Goal: Task Accomplishment & Management: Manage account settings

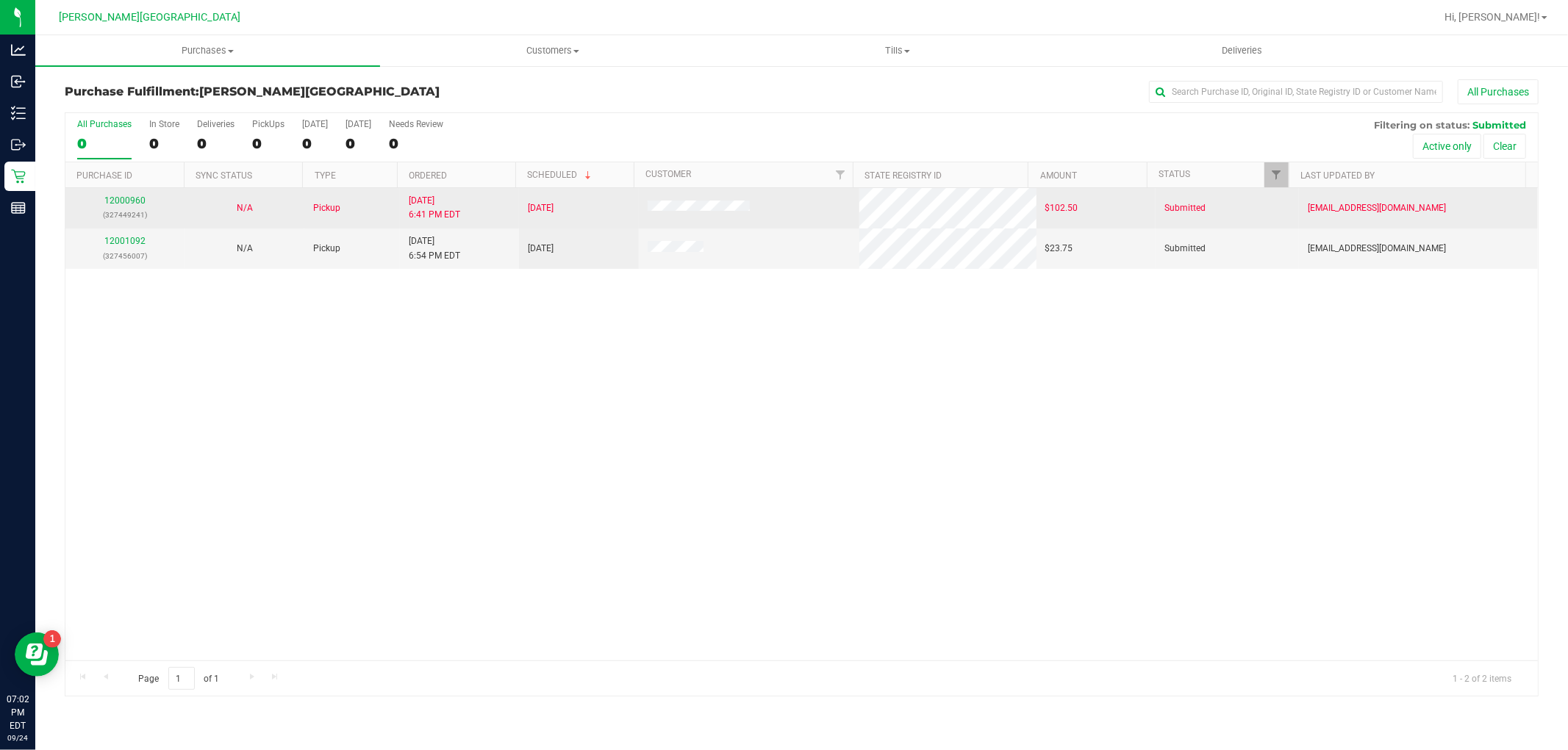
click at [122, 209] on p "(327449241)" at bounding box center [125, 215] width 101 height 14
click at [130, 202] on link "12000960" at bounding box center [124, 201] width 41 height 11
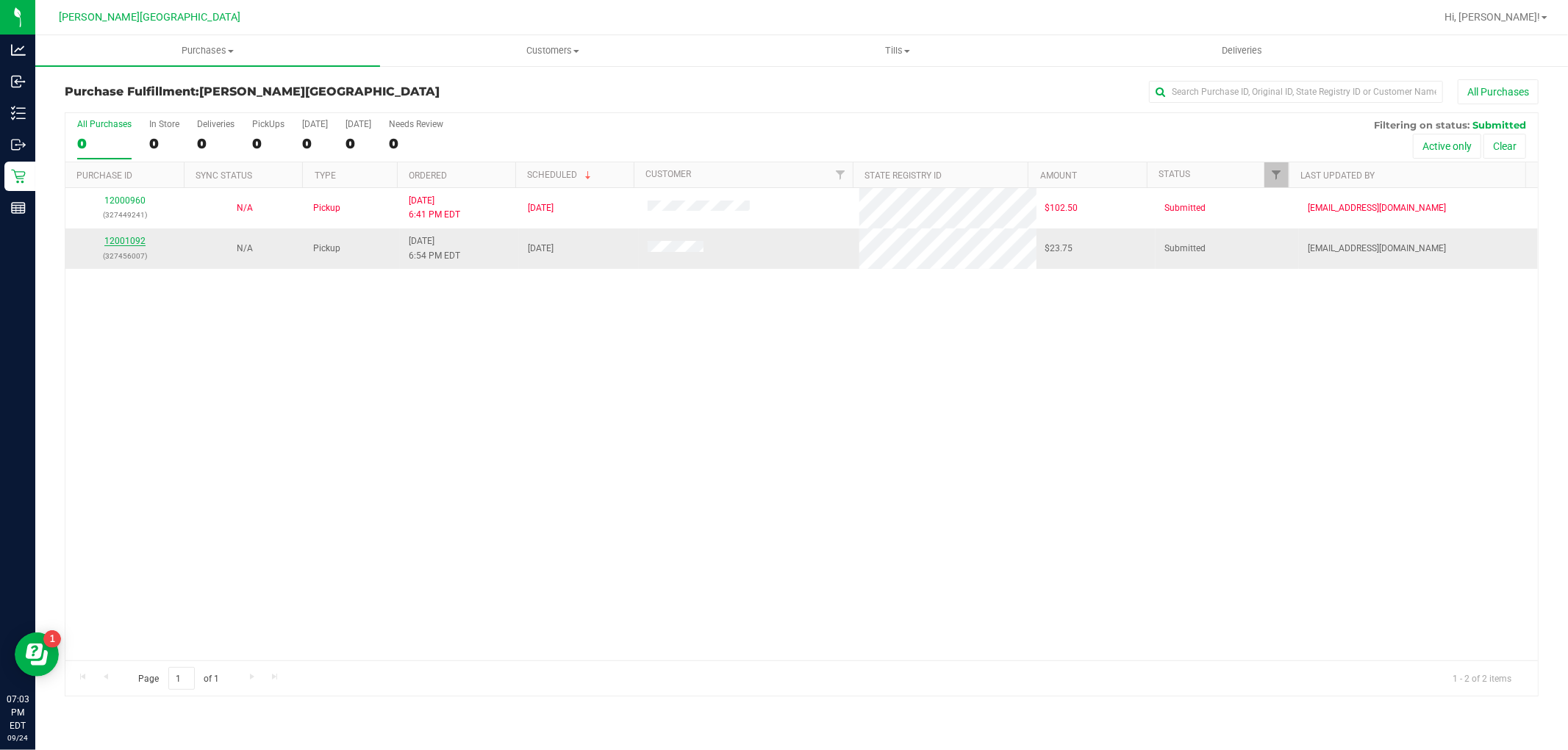
click at [140, 237] on link "12001092" at bounding box center [124, 241] width 41 height 11
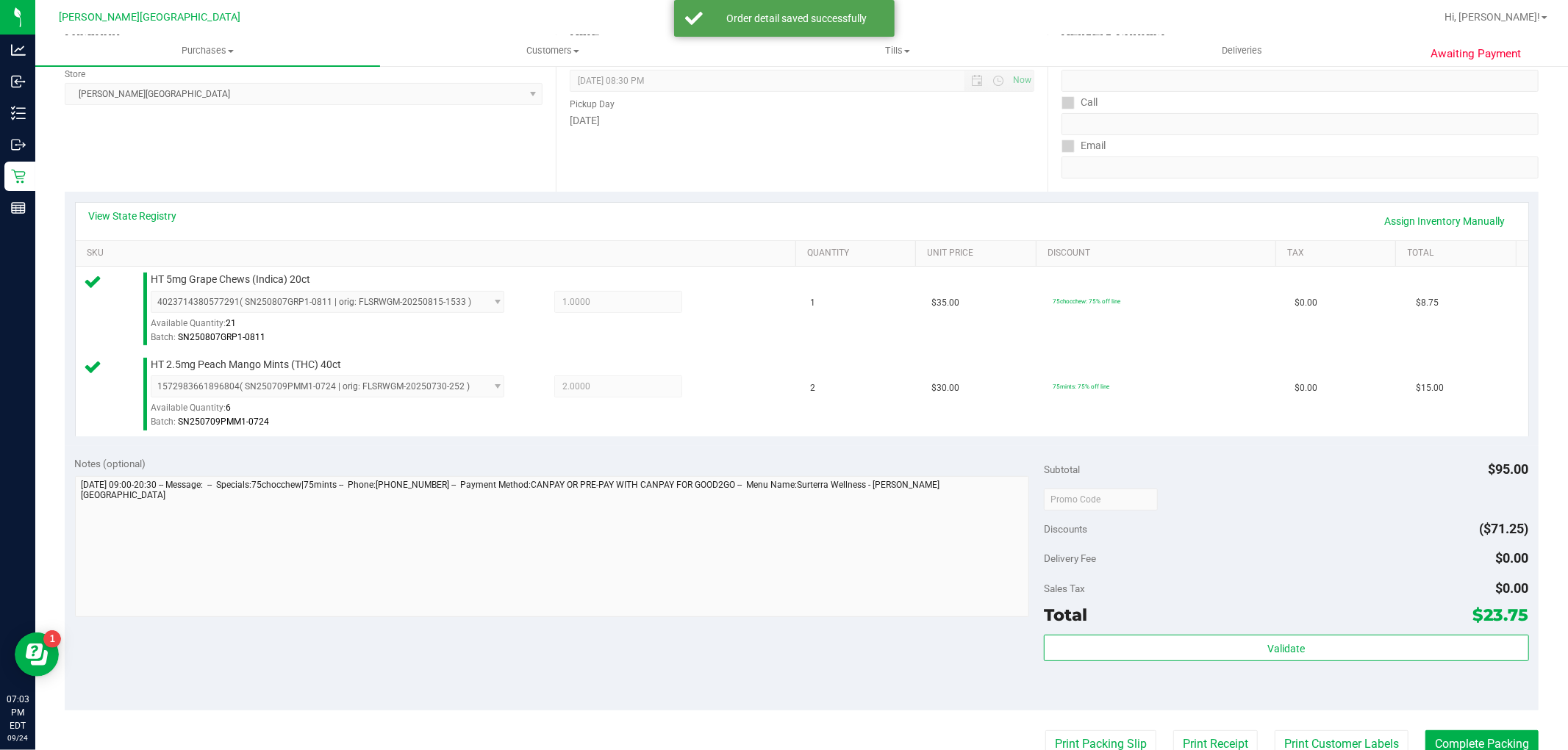
scroll to position [326, 0]
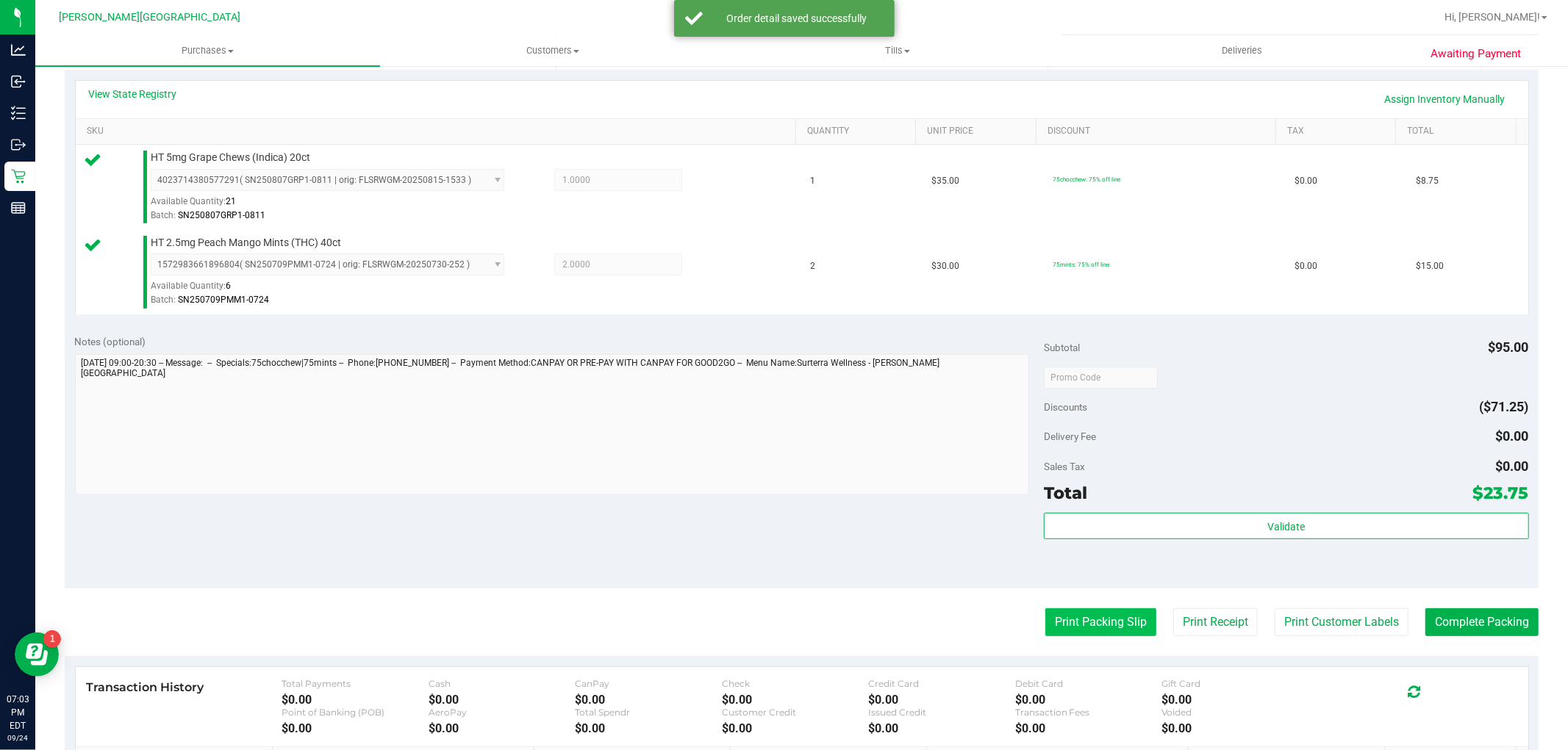
click at [1099, 621] on button "Print Packing Slip" at bounding box center [1100, 622] width 111 height 28
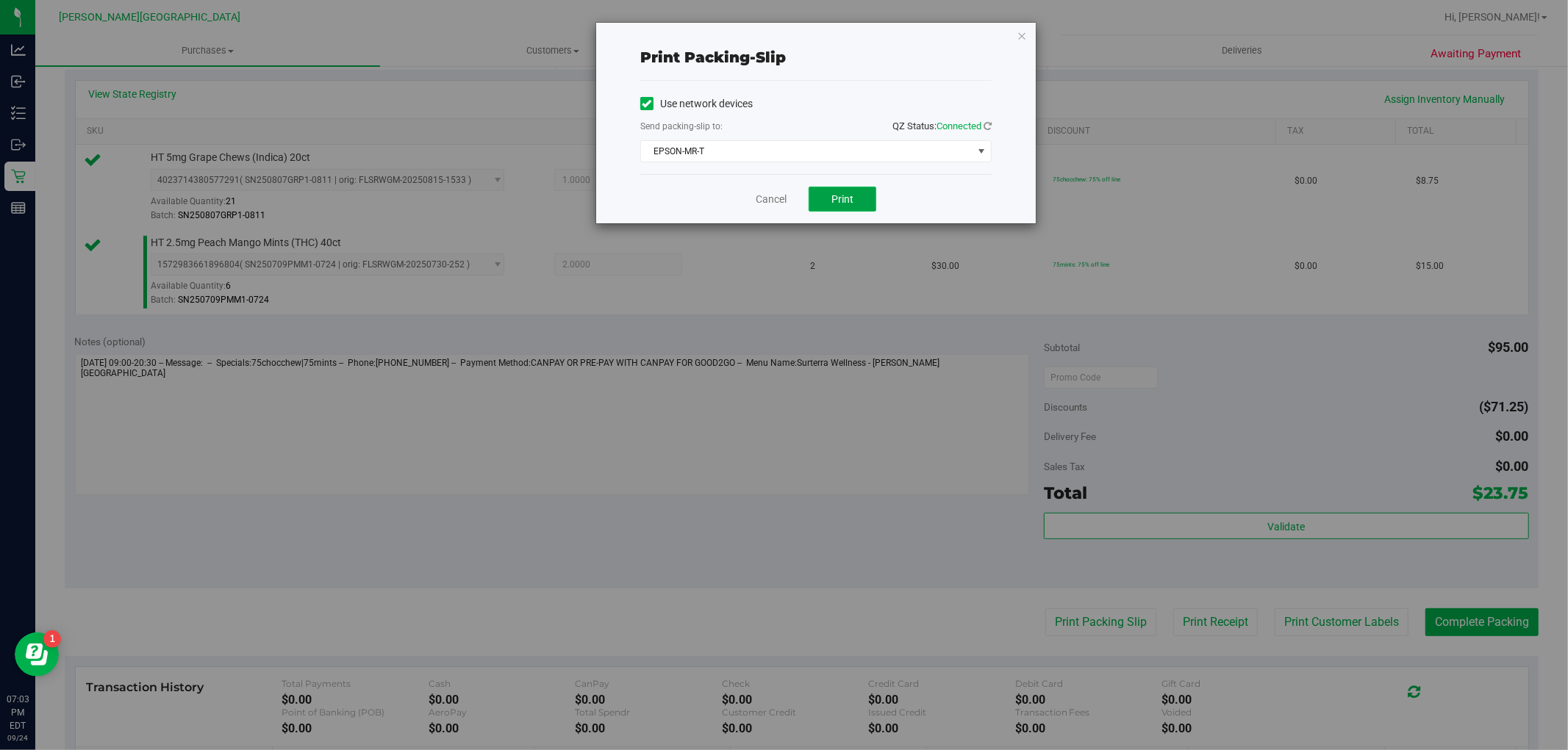
click at [828, 202] on button "Print" at bounding box center [843, 199] width 68 height 25
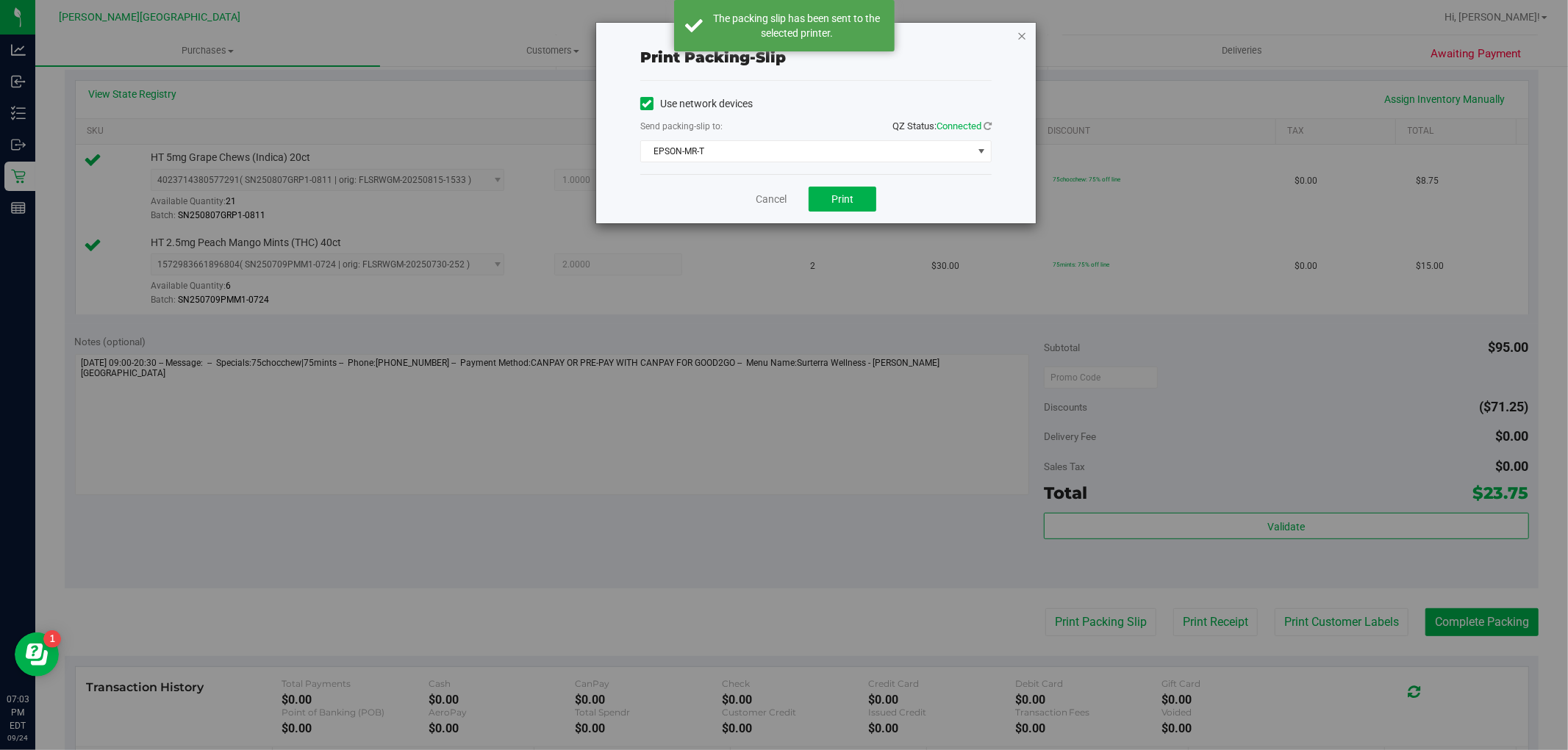
click at [1026, 34] on icon "button" at bounding box center [1022, 36] width 11 height 18
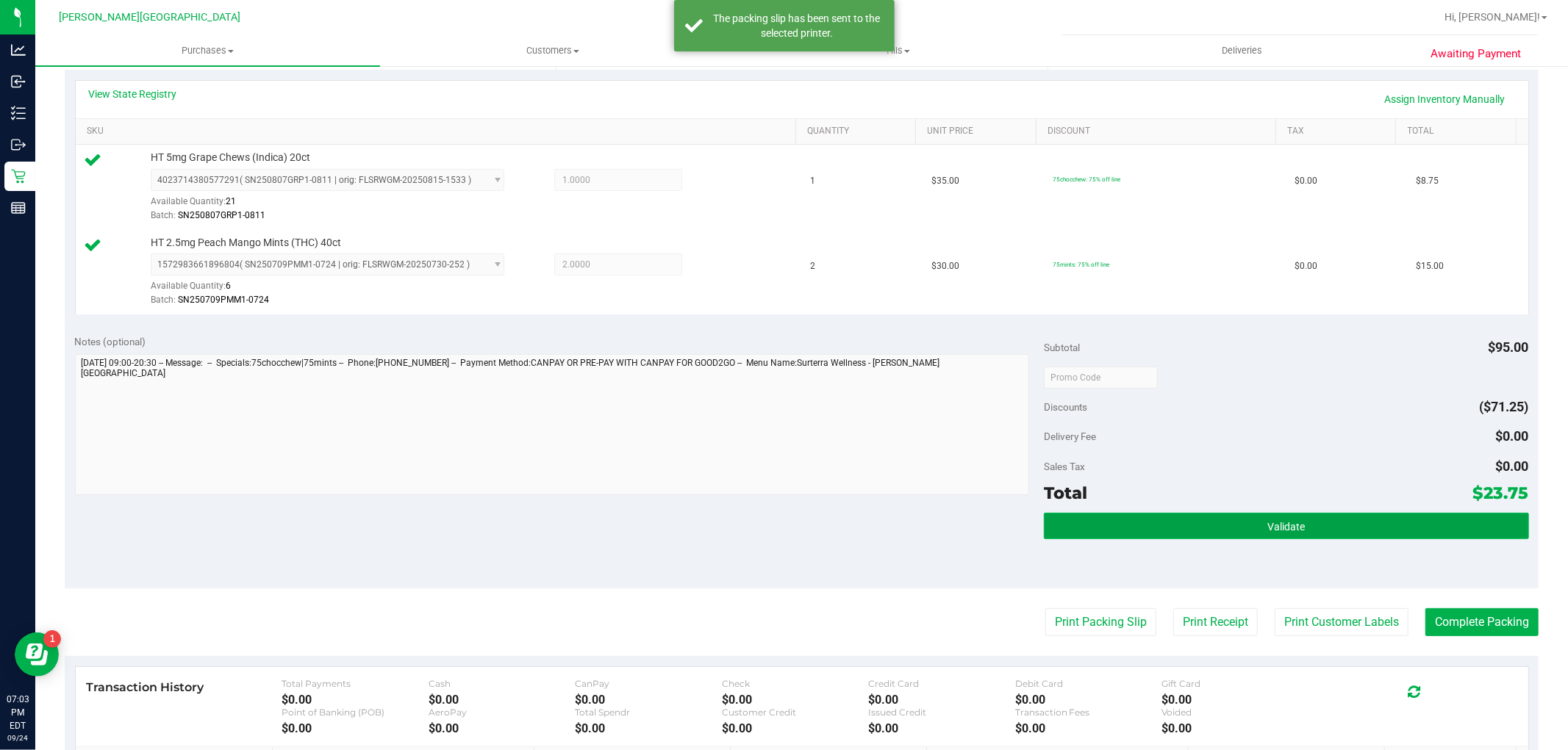
click at [1341, 519] on button "Validate" at bounding box center [1285, 526] width 484 height 27
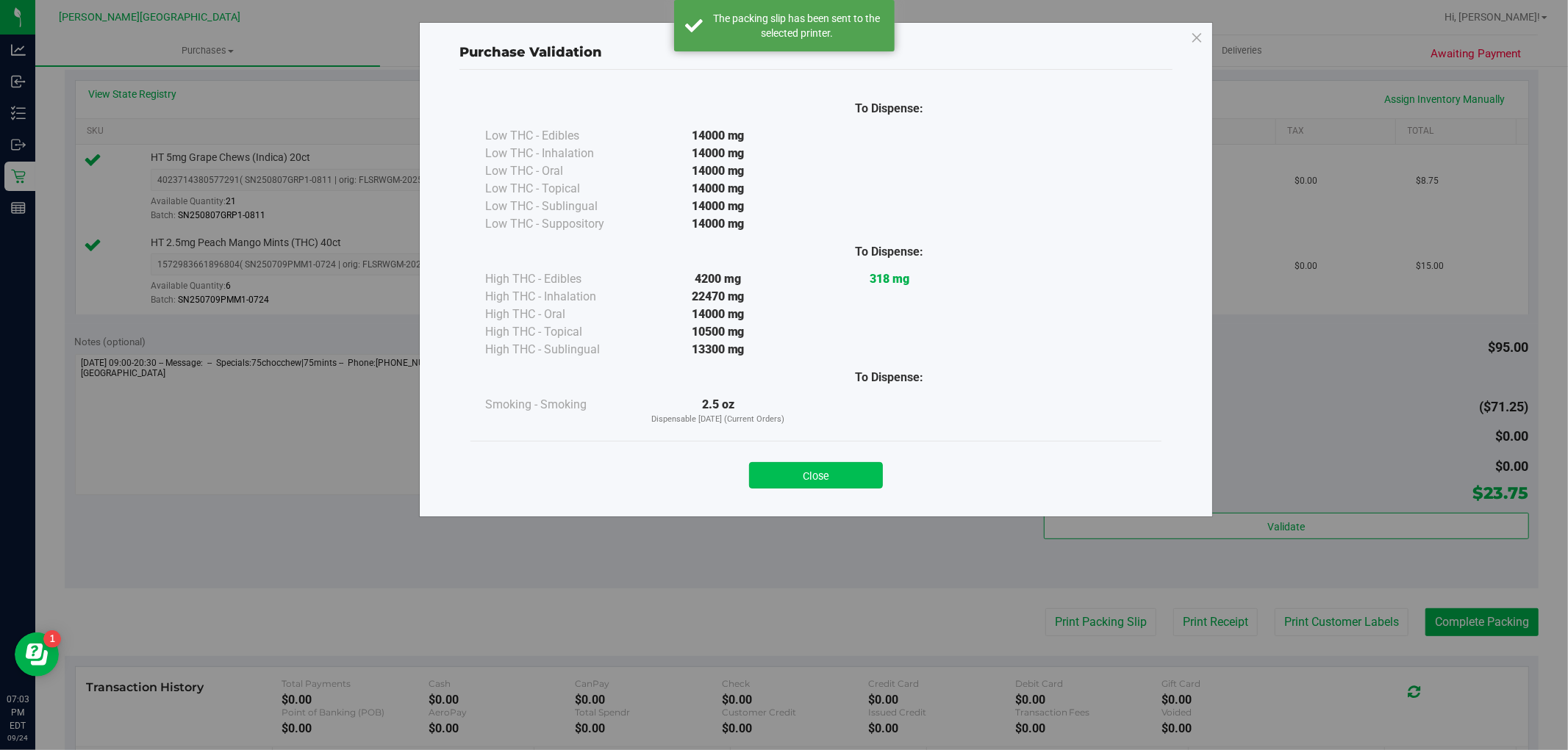
click at [866, 475] on button "Close" at bounding box center [816, 475] width 134 height 27
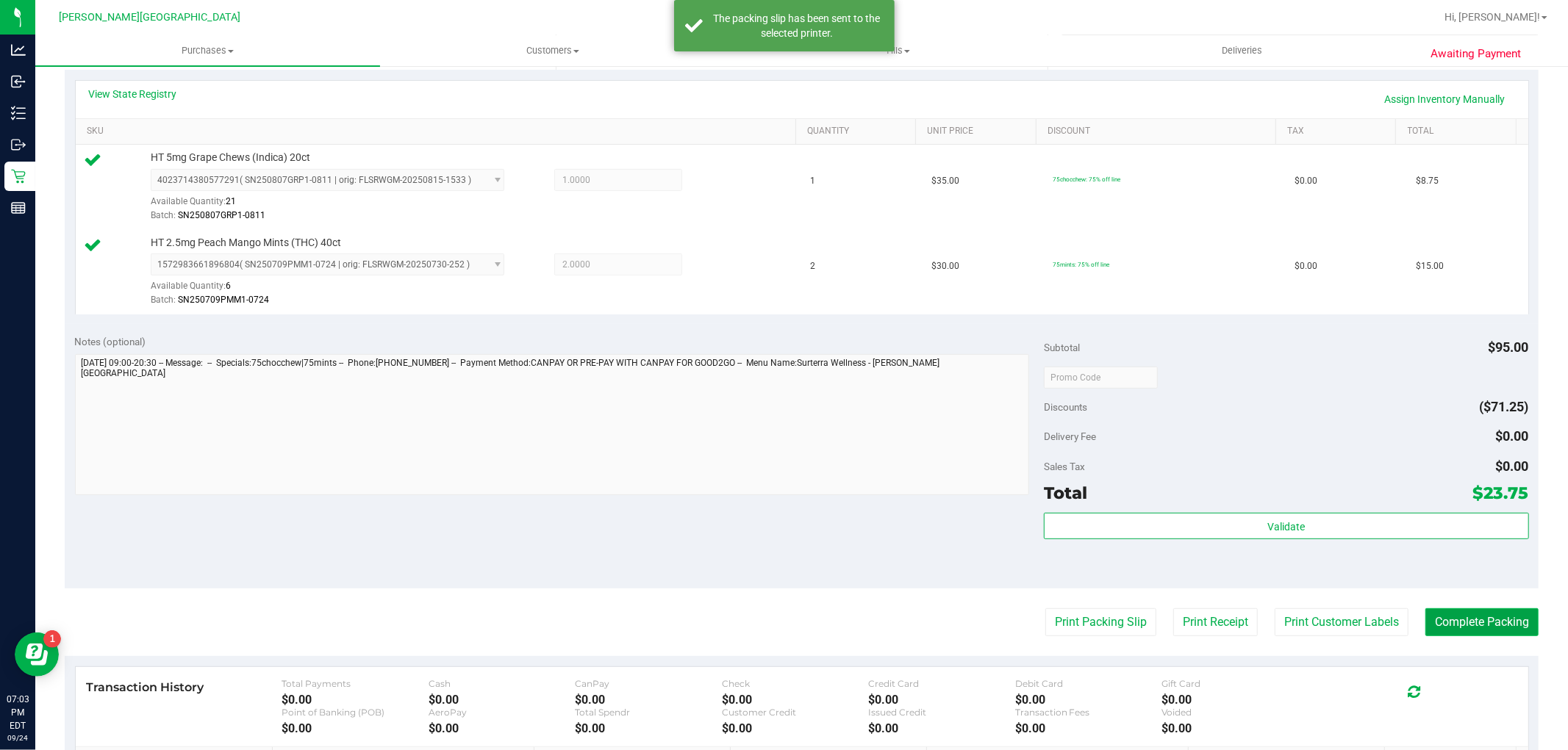
click at [1495, 626] on button "Complete Packing" at bounding box center [1481, 622] width 113 height 28
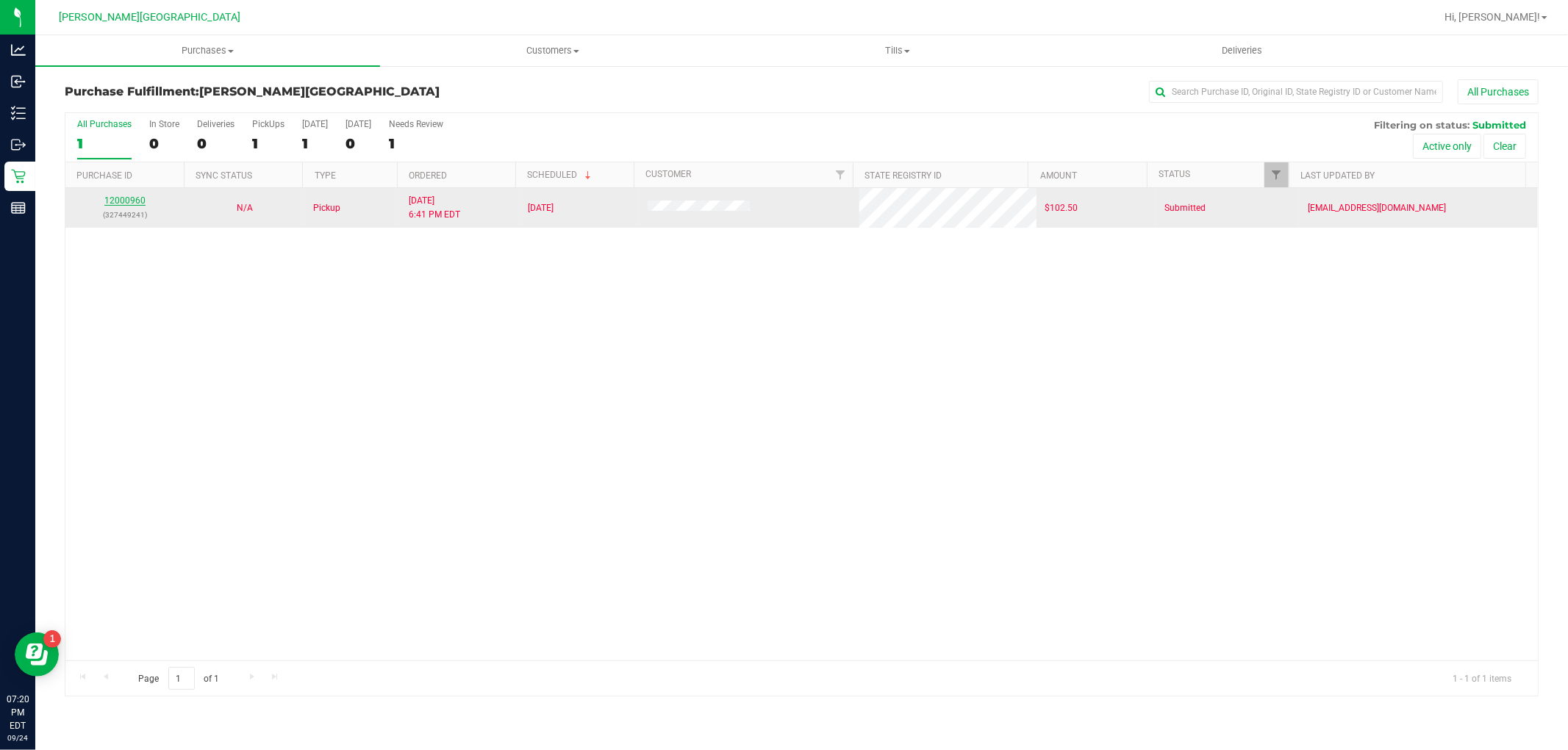
click at [137, 203] on link "12000960" at bounding box center [124, 201] width 41 height 11
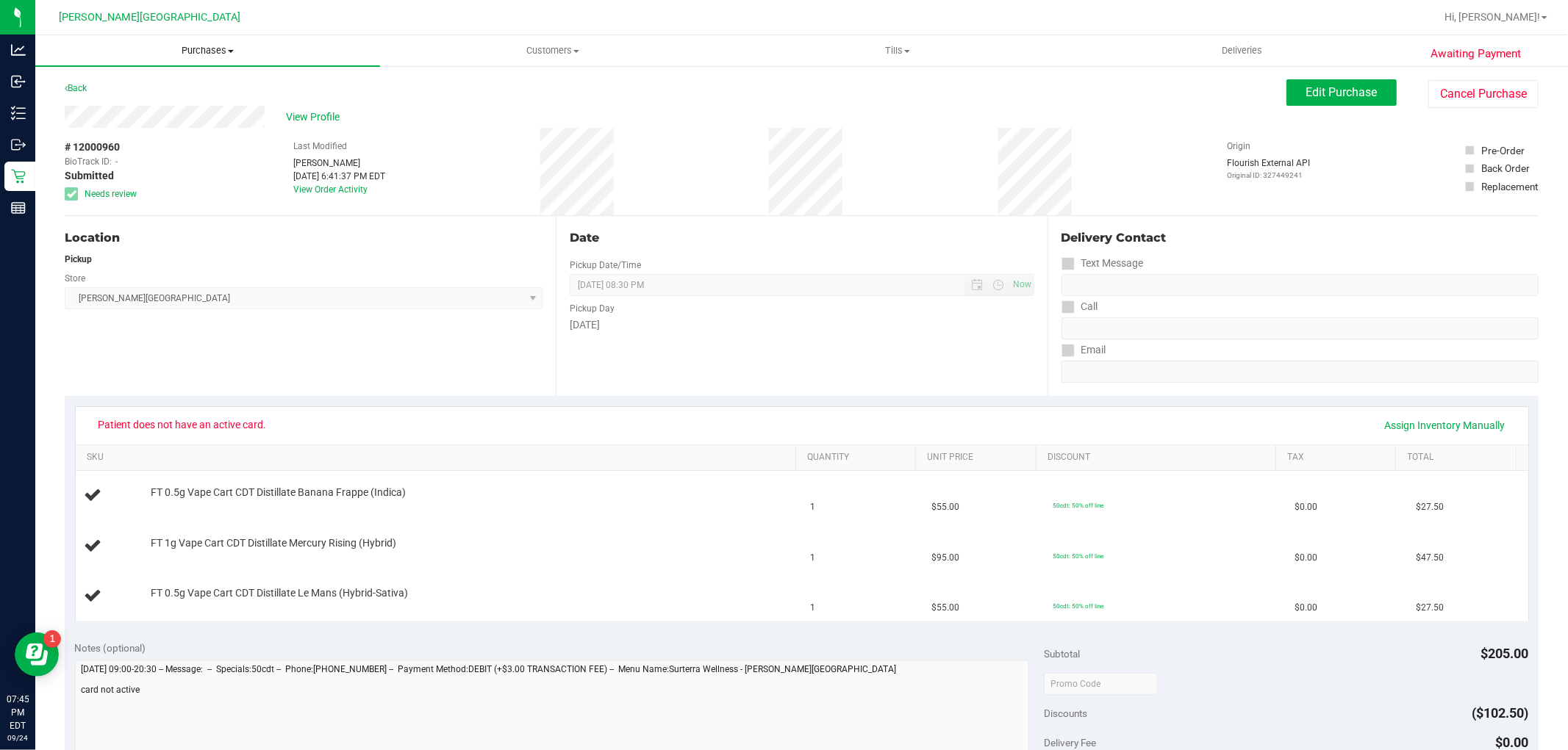
click at [193, 53] on span "Purchases" at bounding box center [208, 51] width 345 height 13
click at [127, 100] on li "Fulfillment" at bounding box center [208, 107] width 345 height 18
